Goal: Information Seeking & Learning: Learn about a topic

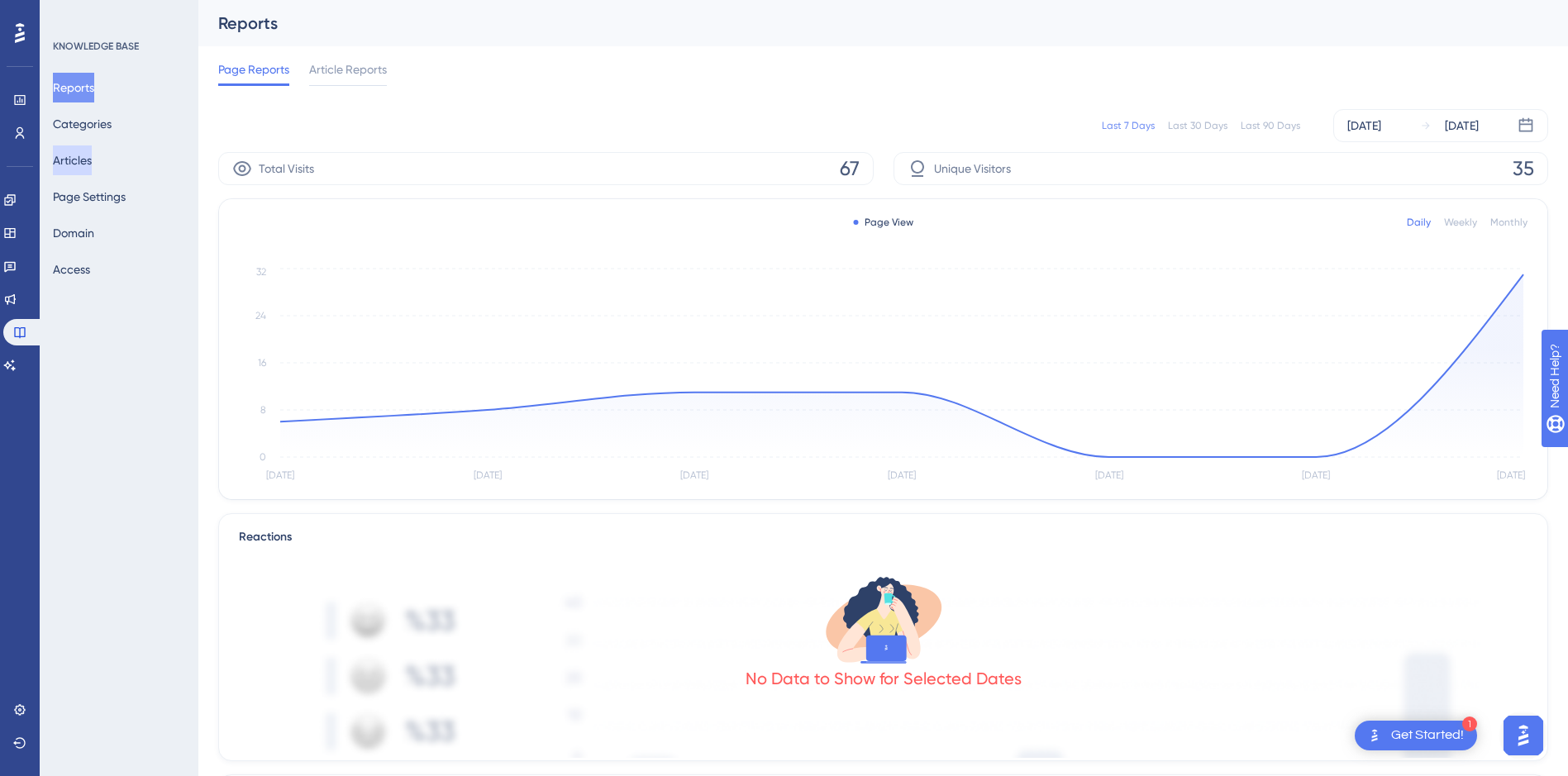
click at [84, 166] on button "Articles" at bounding box center [72, 160] width 39 height 30
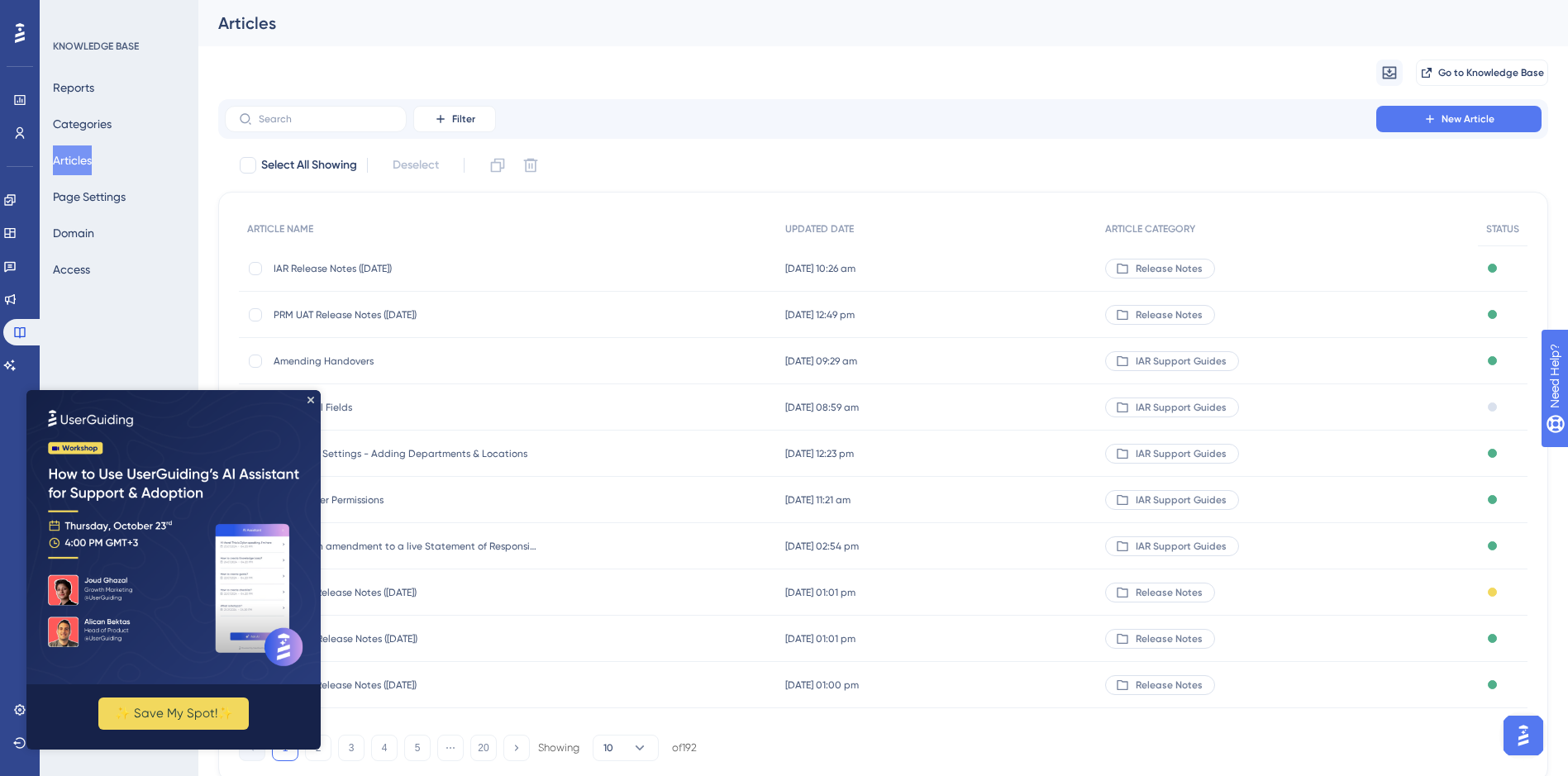
click at [315, 399] on img at bounding box center [174, 537] width 294 height 294
click at [306, 397] on img at bounding box center [174, 537] width 294 height 294
click at [310, 398] on icon "Close Preview" at bounding box center [310, 399] width 6 height 6
